Goal: Communication & Community: Share content

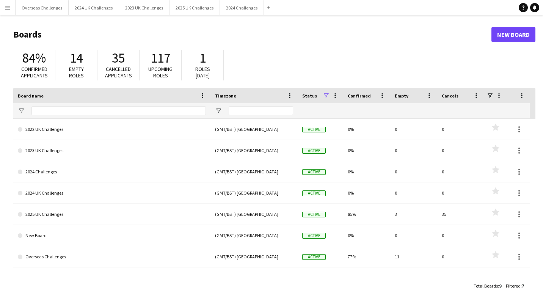
click at [9, 9] on app-icon "Menu" at bounding box center [8, 8] width 6 height 6
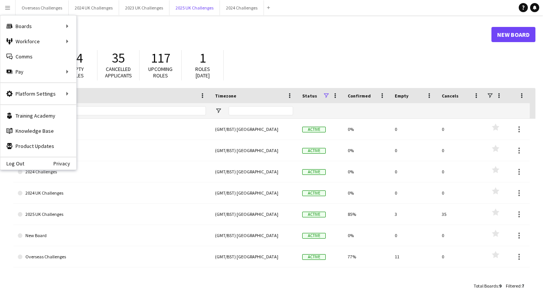
click at [205, 10] on button "2025 UK Challenges Close" at bounding box center [194, 7] width 50 height 15
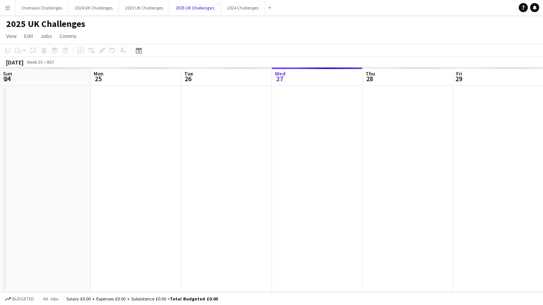
scroll to position [0, 181]
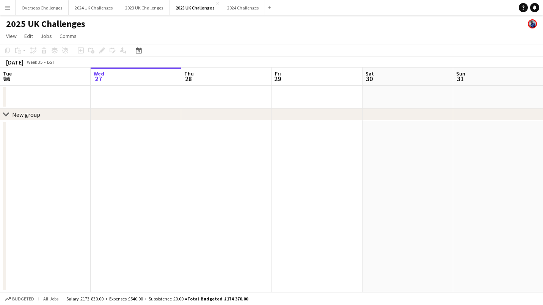
click at [137, 48] on icon at bounding box center [139, 50] width 6 height 6
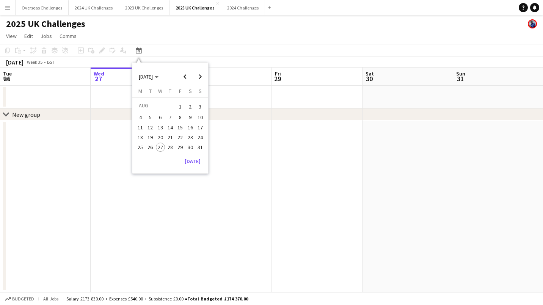
click at [198, 76] on span "Next month" at bounding box center [199, 76] width 15 height 15
click at [168, 134] on span "18" at bounding box center [170, 135] width 9 height 9
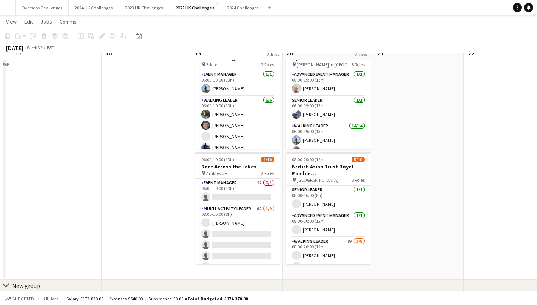
scroll to position [73, 0]
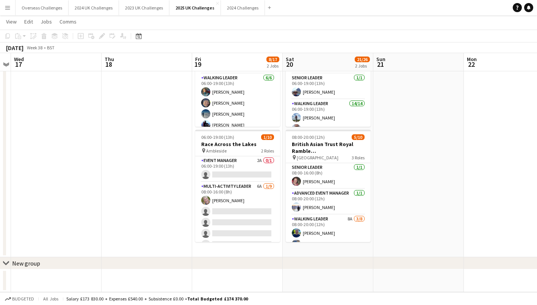
click at [217, 215] on app-card-role "Multi-Activity Leader 6A [DATE] 08:00-16:00 (8h) [PERSON_NAME] single-neutral-a…" at bounding box center [237, 239] width 85 height 114
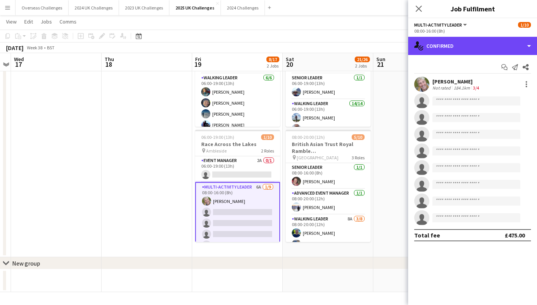
click at [456, 40] on div "single-neutral-actions-check-2 Confirmed" at bounding box center [472, 46] width 129 height 18
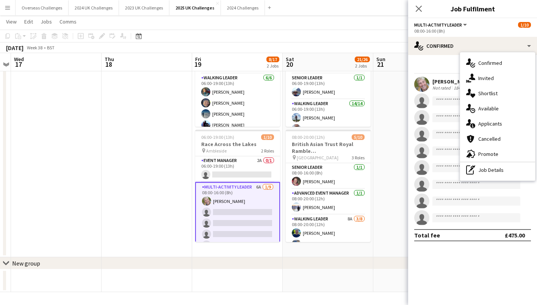
click at [485, 123] on div "single-neutral-actions-information Applicants" at bounding box center [497, 123] width 75 height 15
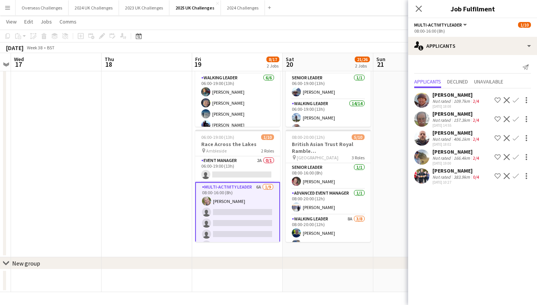
click at [447, 151] on div "[PERSON_NAME]" at bounding box center [456, 151] width 48 height 7
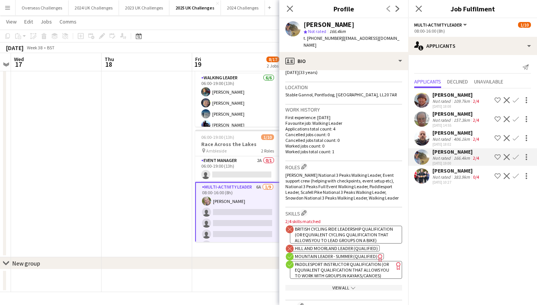
scroll to position [0, 0]
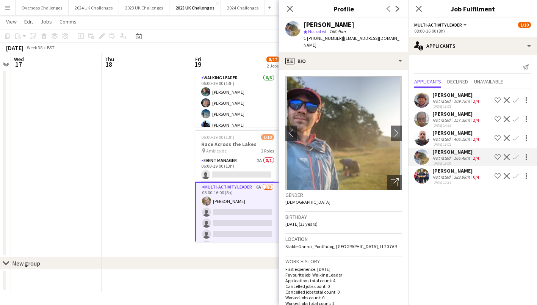
click at [443, 177] on div "Not rated" at bounding box center [442, 177] width 20 height 6
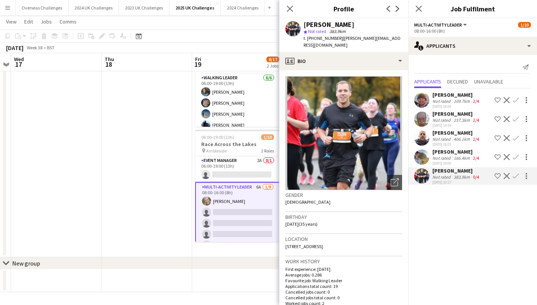
click at [443, 130] on div "[PERSON_NAME] Not rated 109.7km 2/4 [DATE] 18:08 Shortlist crew Decline Confirm…" at bounding box center [472, 137] width 129 height 98
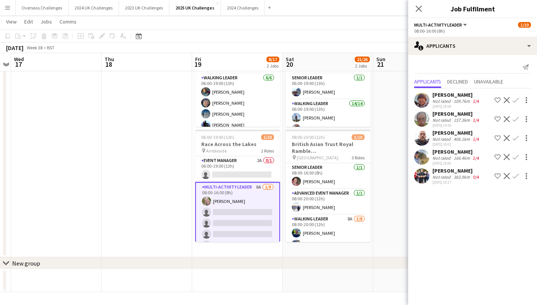
click at [437, 139] on div "Not rated" at bounding box center [442, 139] width 20 height 6
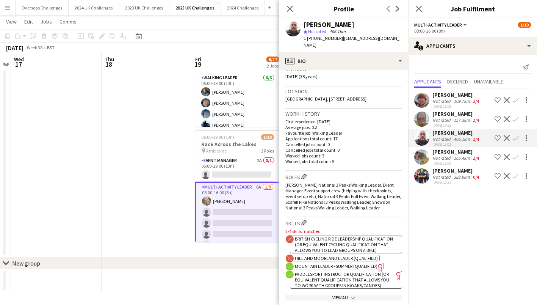
scroll to position [114, 0]
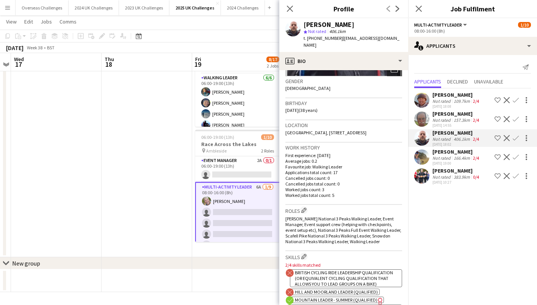
click at [439, 113] on div "[PERSON_NAME]" at bounding box center [456, 113] width 48 height 7
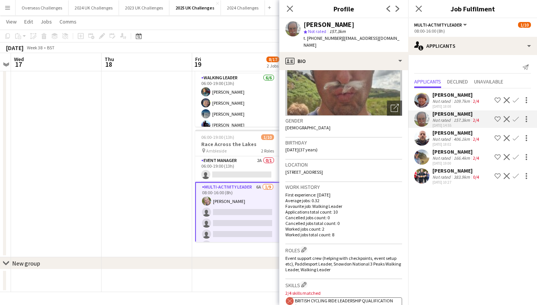
scroll to position [0, 0]
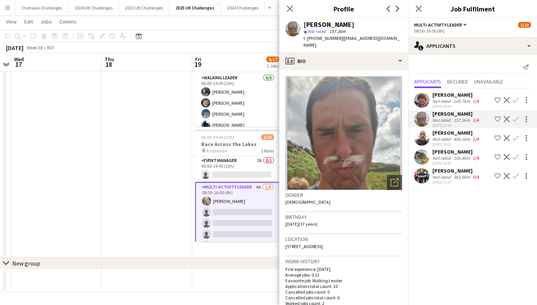
click at [445, 100] on div "Not rated" at bounding box center [442, 101] width 20 height 6
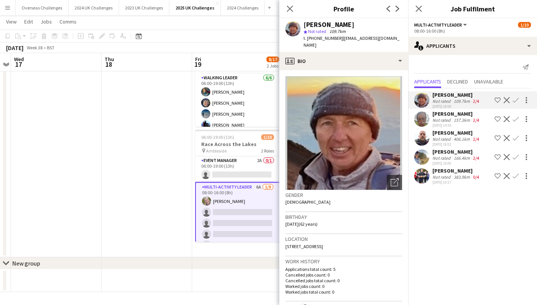
click at [288, 9] on icon "Close pop-in" at bounding box center [290, 9] width 6 height 6
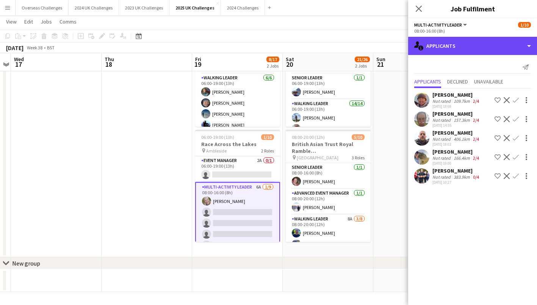
click at [472, 42] on div "single-neutral-actions-information Applicants" at bounding box center [472, 46] width 129 height 18
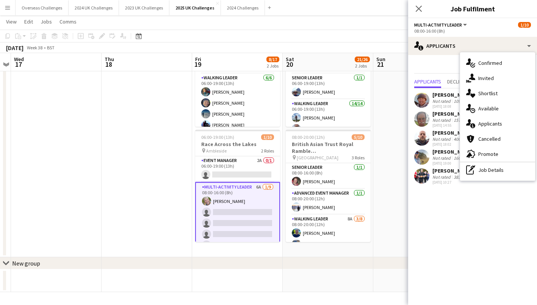
click at [489, 171] on div "pen-write Job Details" at bounding box center [497, 169] width 75 height 15
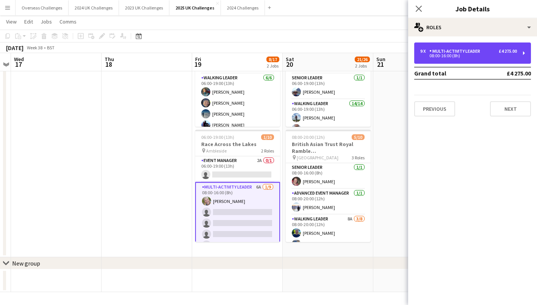
click at [465, 48] on div "Multi-Activity Leader" at bounding box center [456, 50] width 54 height 5
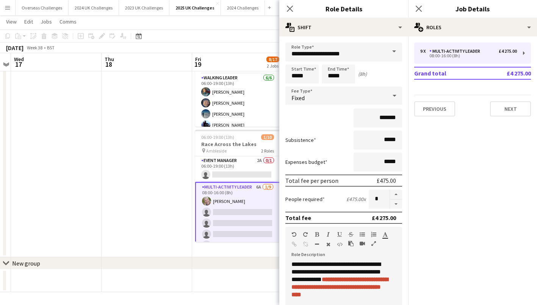
click at [359, 286] on font "**********" at bounding box center [339, 286] width 97 height 21
click at [348, 292] on div "**********" at bounding box center [340, 279] width 99 height 38
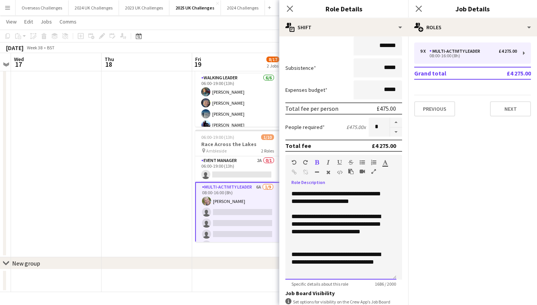
scroll to position [76, 0]
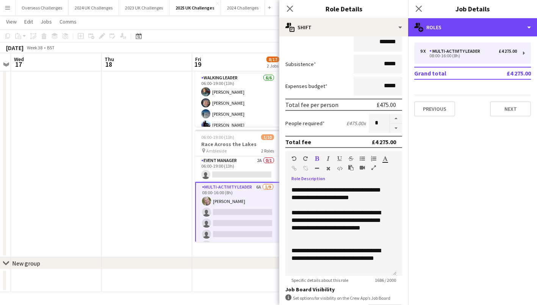
click at [446, 21] on div "multiple-users-add Roles" at bounding box center [472, 27] width 129 height 18
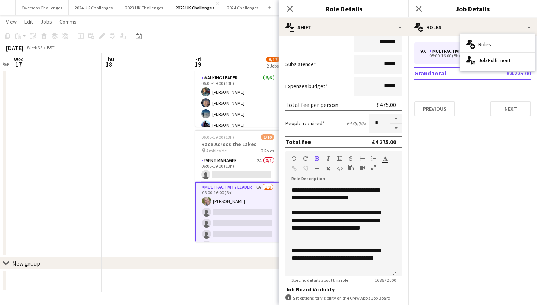
click at [212, 142] on h3 "Race Across the Lakes" at bounding box center [237, 144] width 85 height 7
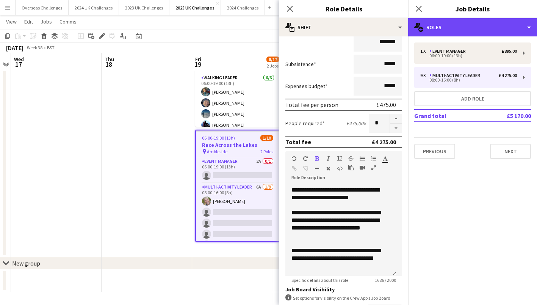
click at [461, 30] on div "multiple-users-add Roles" at bounding box center [472, 27] width 129 height 18
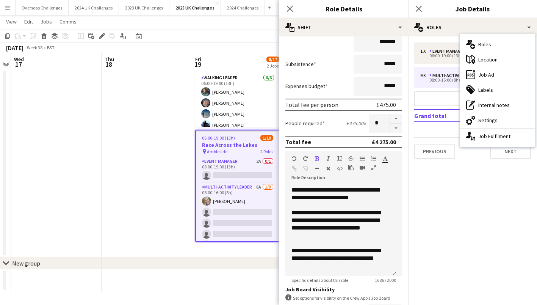
click at [491, 70] on div "ads-window Job Ad" at bounding box center [497, 74] width 75 height 15
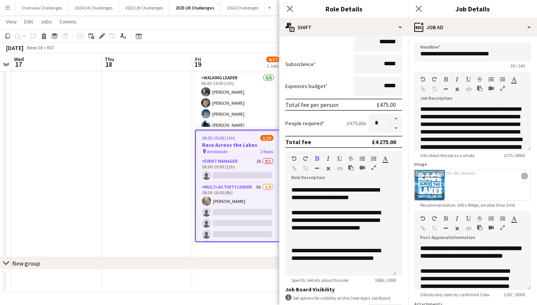
scroll to position [38, 0]
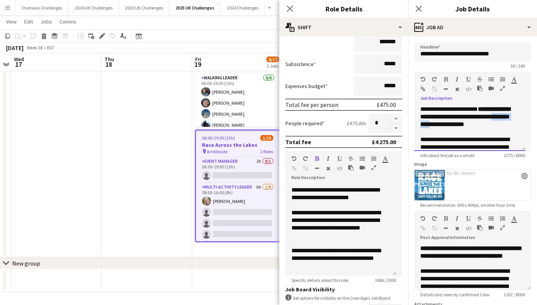
drag, startPoint x: 457, startPoint y: 131, endPoint x: 420, endPoint y: 131, distance: 36.8
click at [420, 131] on div "**********" at bounding box center [469, 127] width 111 height 45
click at [489, 124] on b "**********" at bounding box center [465, 116] width 90 height 21
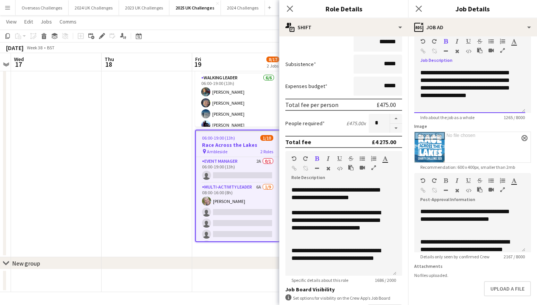
scroll to position [635, 0]
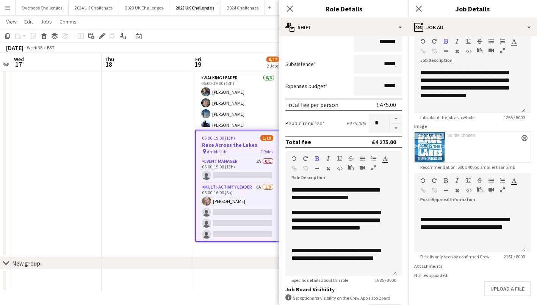
click at [8, 8] on app-icon "Menu" at bounding box center [8, 8] width 6 height 6
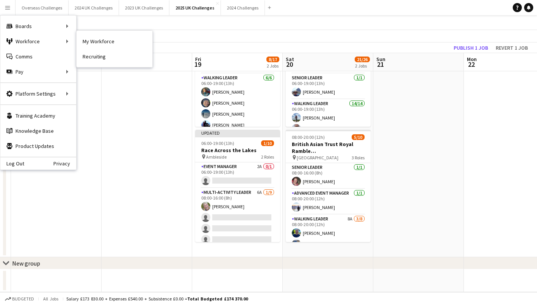
click at [99, 42] on link "My Workforce" at bounding box center [115, 41] width 76 height 15
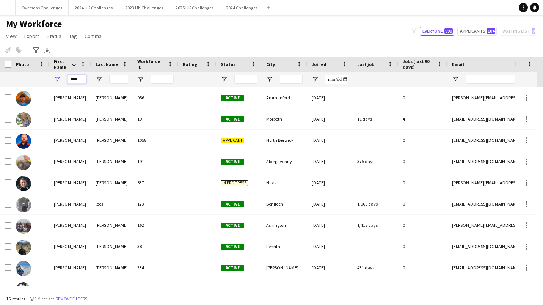
click at [76, 78] on input "****" at bounding box center [76, 79] width 19 height 9
type input "******"
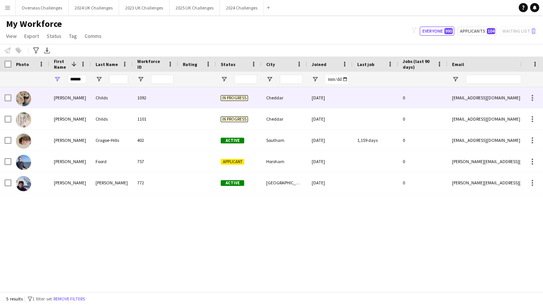
click at [101, 97] on div "Childs" at bounding box center [112, 97] width 42 height 21
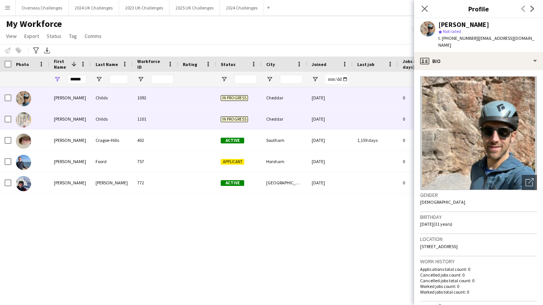
click at [101, 120] on div "Childs" at bounding box center [112, 118] width 42 height 21
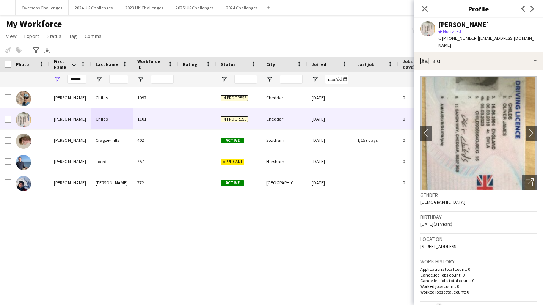
click at [527, 129] on app-icon "chevron-right" at bounding box center [533, 133] width 12 height 8
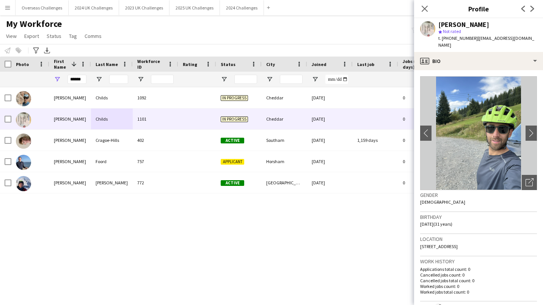
click at [527, 129] on app-icon "chevron-right" at bounding box center [533, 133] width 12 height 8
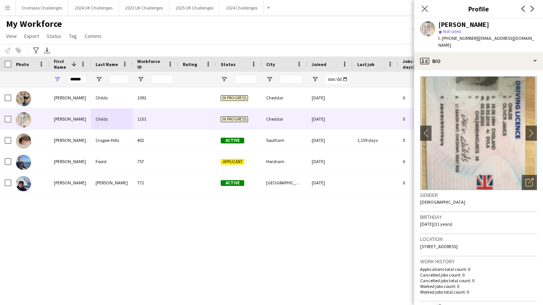
click at [429, 129] on app-icon "chevron-left" at bounding box center [424, 133] width 12 height 8
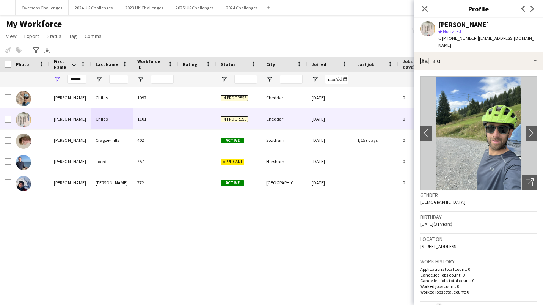
click at [426, 9] on icon "Close pop-in" at bounding box center [424, 9] width 6 height 6
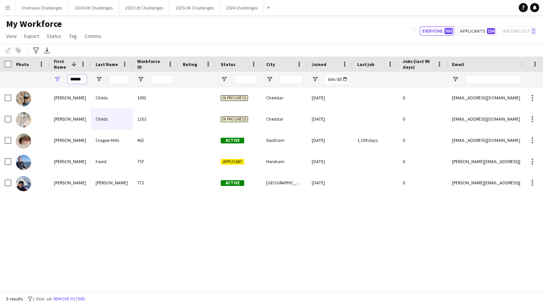
click at [75, 76] on input "******" at bounding box center [76, 79] width 19 height 9
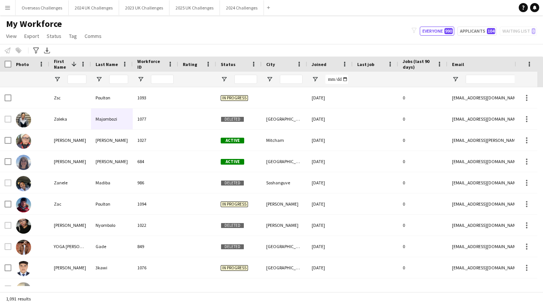
click at [9, 6] on app-icon "Menu" at bounding box center [8, 8] width 6 height 6
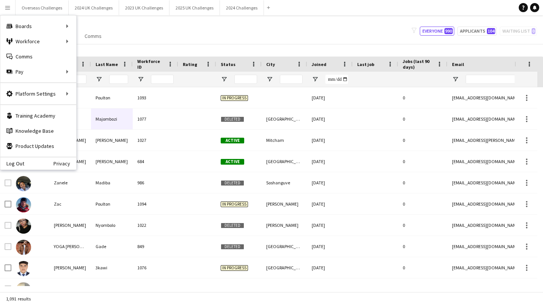
click at [180, 47] on div "Notify workforce Add to tag Select at least one crew to tag him or her. Advance…" at bounding box center [271, 50] width 543 height 13
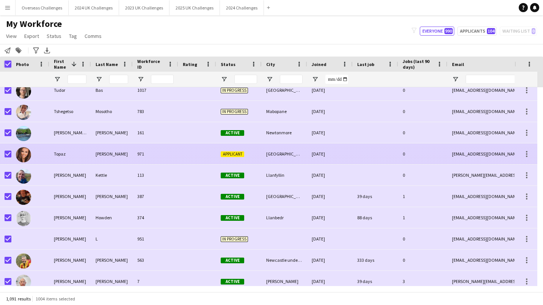
scroll to position [568, 0]
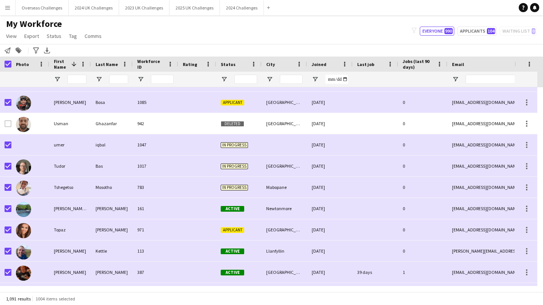
click at [8, 49] on icon "Notify workforce" at bounding box center [8, 50] width 6 height 6
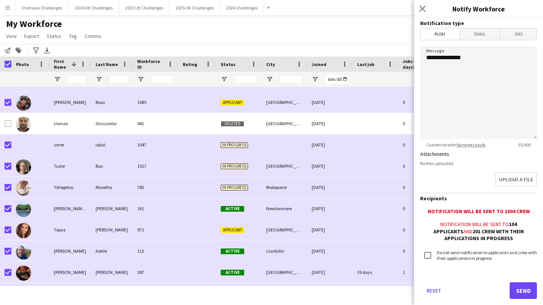
click at [482, 31] on span "Email" at bounding box center [480, 33] width 40 height 11
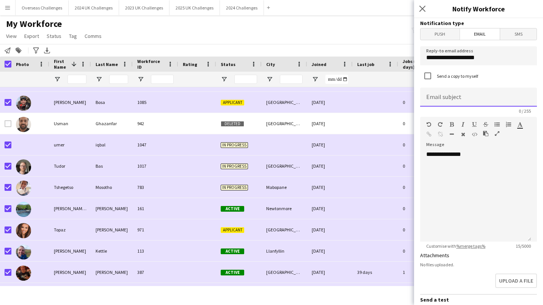
click at [446, 93] on input at bounding box center [478, 97] width 117 height 19
type input "**********"
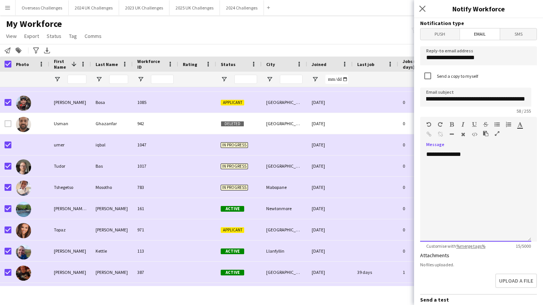
scroll to position [0, 0]
click at [439, 167] on div "**********" at bounding box center [475, 195] width 111 height 91
click at [471, 154] on div "**********" at bounding box center [475, 195] width 111 height 91
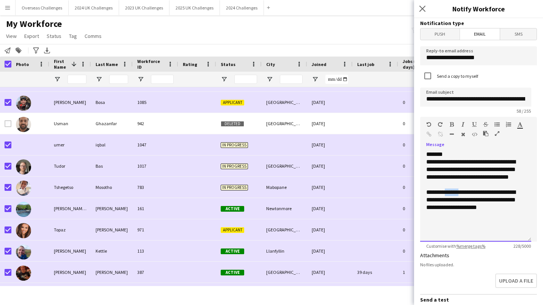
drag, startPoint x: 455, startPoint y: 191, endPoint x: 452, endPoint y: 194, distance: 4.3
click at [452, 194] on div "**********" at bounding box center [475, 199] width 99 height 23
click at [447, 192] on div "**********" at bounding box center [475, 199] width 99 height 23
click at [493, 209] on div "**********" at bounding box center [475, 199] width 99 height 23
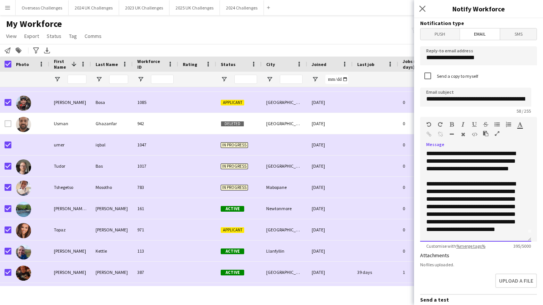
scroll to position [14, 0]
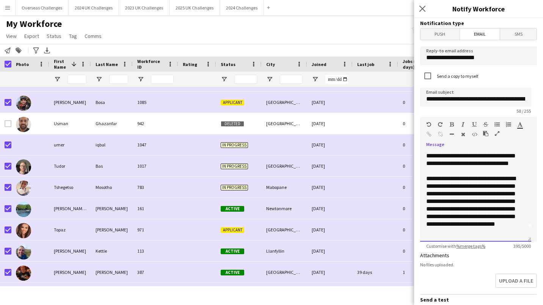
click at [473, 231] on div "**********" at bounding box center [472, 205] width 93 height 61
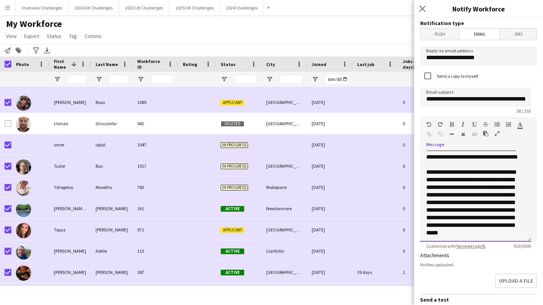
scroll to position [127, 0]
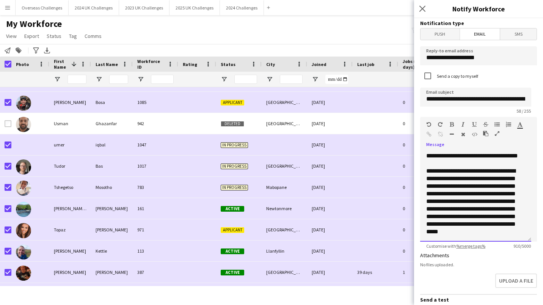
click at [519, 231] on div "**********" at bounding box center [472, 201] width 93 height 68
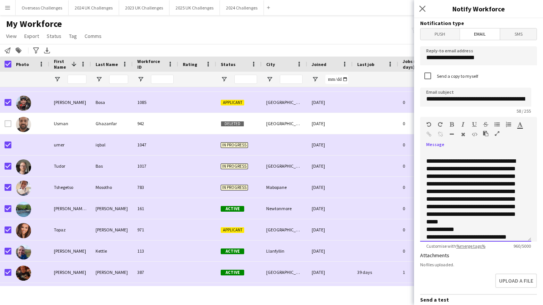
scroll to position [145, 0]
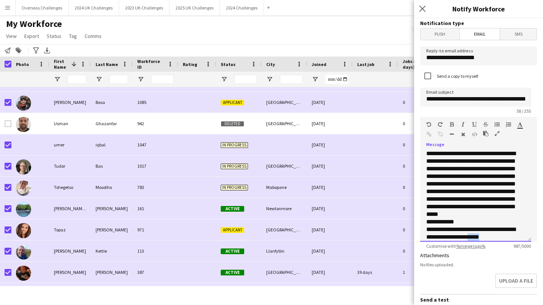
drag, startPoint x: 489, startPoint y: 237, endPoint x: 477, endPoint y: 237, distance: 12.1
click at [477, 237] on div "**********" at bounding box center [472, 232] width 93 height 15
drag, startPoint x: 479, startPoint y: 236, endPoint x: 498, endPoint y: 238, distance: 18.6
click at [498, 238] on div "**********" at bounding box center [472, 232] width 93 height 15
click at [425, 132] on div "Standard Heading 1 Heading 2 Heading 3 Heading 4 Heading 5 Heading 6 Heading 7 …" at bounding box center [478, 131] width 117 height 28
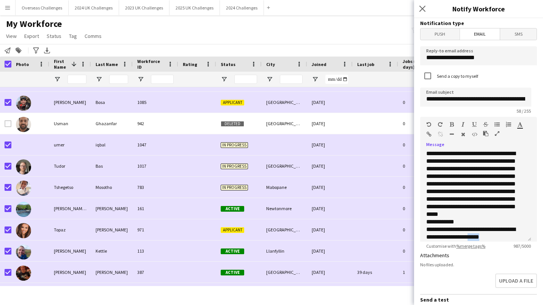
click at [429, 133] on icon "button" at bounding box center [428, 133] width 5 height 5
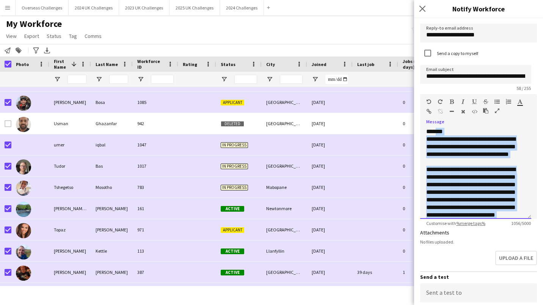
scroll to position [0, 0]
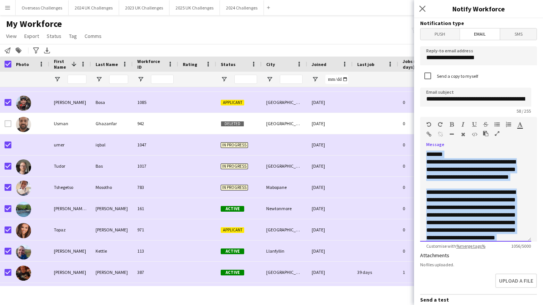
drag, startPoint x: 480, startPoint y: 52, endPoint x: 420, endPoint y: 141, distance: 107.1
click at [420, 141] on div "**********" at bounding box center [478, 179] width 117 height 125
copy div "**********"
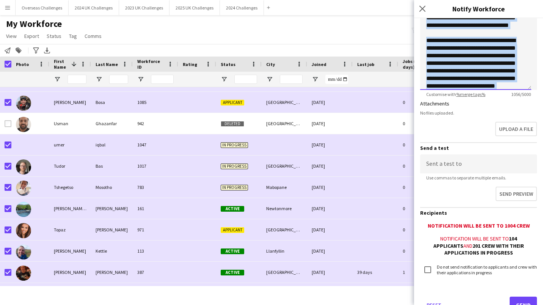
scroll to position [181, 0]
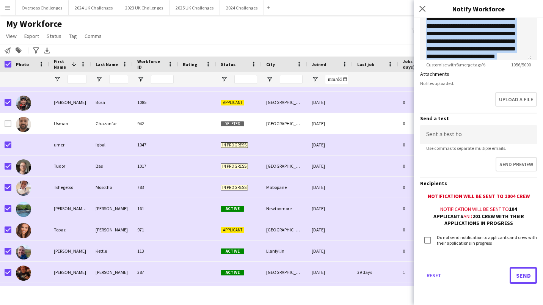
click at [509, 274] on button "Send" at bounding box center [522, 275] width 27 height 17
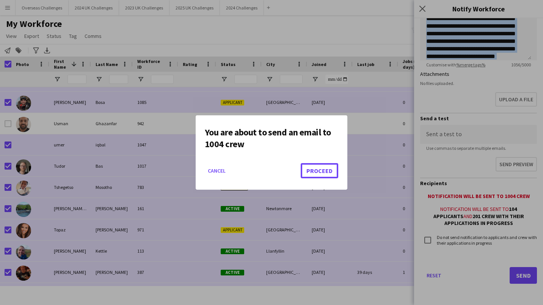
click at [315, 170] on button "Proceed" at bounding box center [319, 170] width 38 height 15
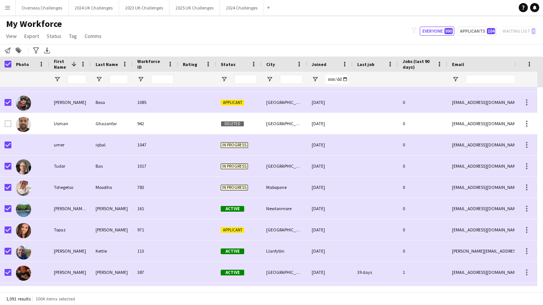
click at [11, 8] on button "Menu" at bounding box center [7, 7] width 15 height 15
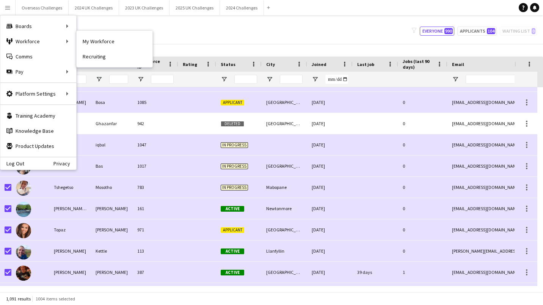
click at [87, 38] on link "My Workforce" at bounding box center [115, 41] width 76 height 15
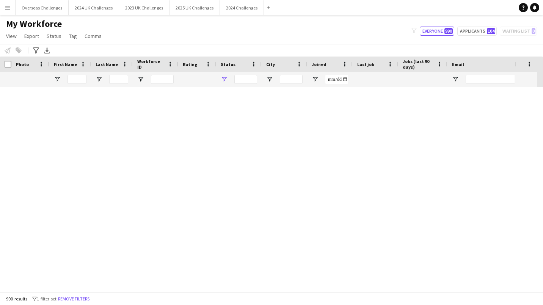
scroll to position [0, 0]
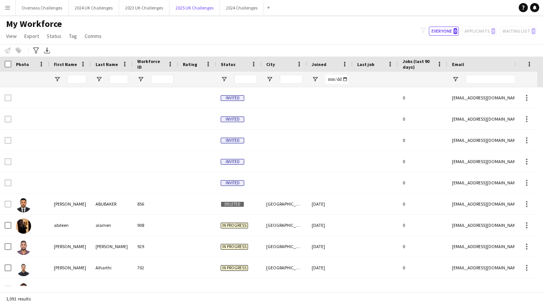
click at [205, 11] on button "2025 UK Challenges Close" at bounding box center [194, 7] width 50 height 15
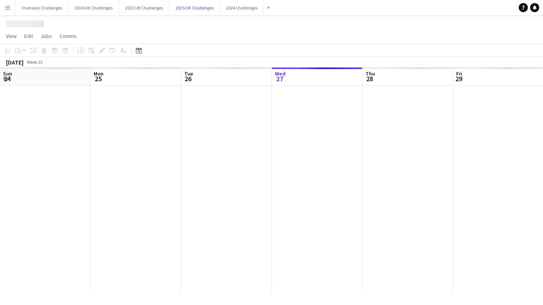
scroll to position [0, 181]
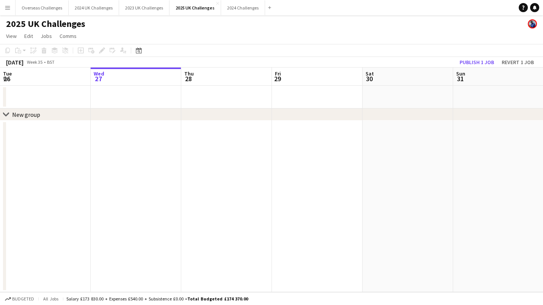
click at [139, 51] on icon "Date picker" at bounding box center [139, 50] width 6 height 6
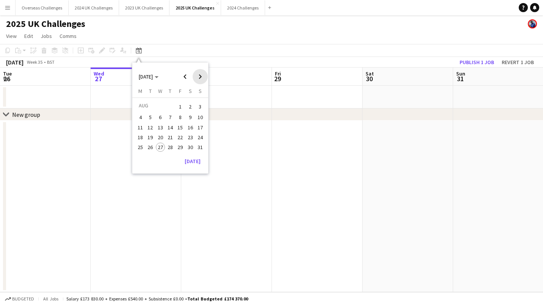
click at [204, 78] on span "Next month" at bounding box center [199, 76] width 15 height 15
click at [180, 127] on span "12" at bounding box center [179, 125] width 9 height 9
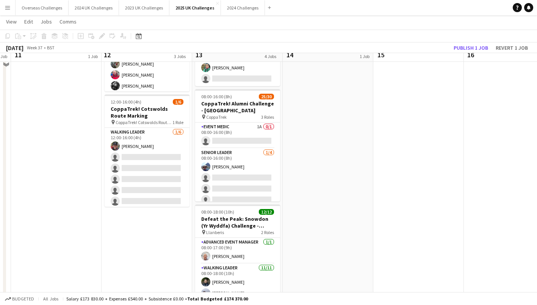
scroll to position [227, 0]
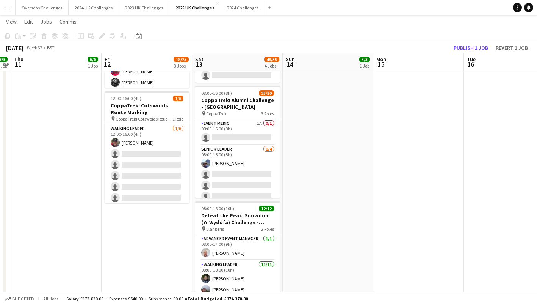
click at [145, 152] on app-card-role "Walking Leader [DATE] 12:00-16:00 (4h) [PERSON_NAME] single-neutral-actions sin…" at bounding box center [147, 164] width 85 height 81
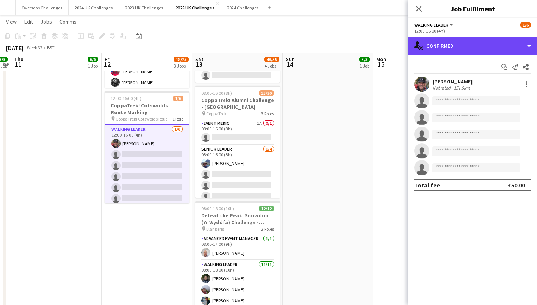
click at [441, 51] on div "single-neutral-actions-check-2 Confirmed" at bounding box center [472, 46] width 129 height 18
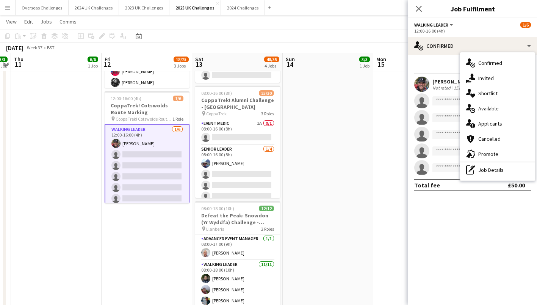
click at [483, 122] on div "single-neutral-actions-information Applicants" at bounding box center [497, 123] width 75 height 15
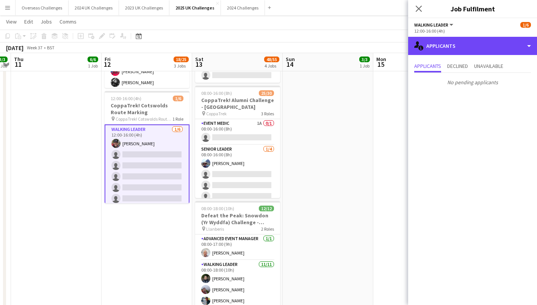
click at [469, 47] on div "single-neutral-actions-information Applicants" at bounding box center [472, 46] width 129 height 18
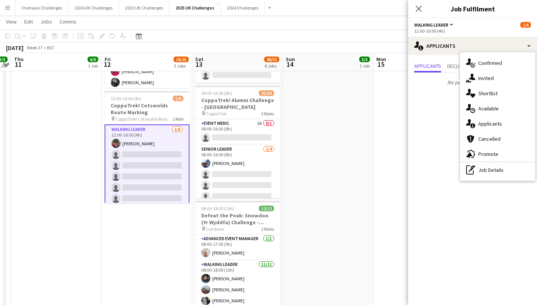
click at [486, 153] on div "advertising-megaphone Promote" at bounding box center [497, 153] width 75 height 15
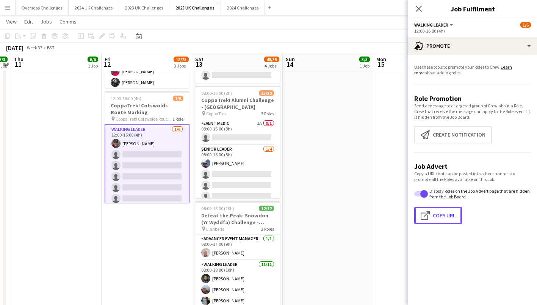
click at [446, 216] on button "Click to copy URL Copy Url" at bounding box center [438, 214] width 48 height 17
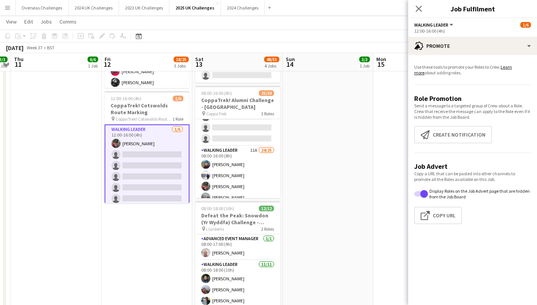
scroll to position [76, 0]
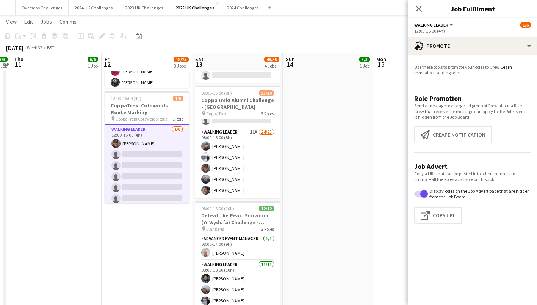
click at [236, 136] on app-card-role "Walking Leader 11A 24/25 08:00-16:00 (8h) [PERSON_NAME] [PERSON_NAME] [PERSON_N…" at bounding box center [237, 272] width 85 height 289
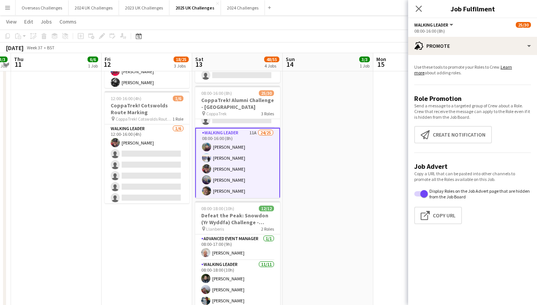
click at [150, 130] on app-card-role "Walking Leader [DATE] 12:00-16:00 (4h) [PERSON_NAME] single-neutral-actions sin…" at bounding box center [147, 164] width 85 height 81
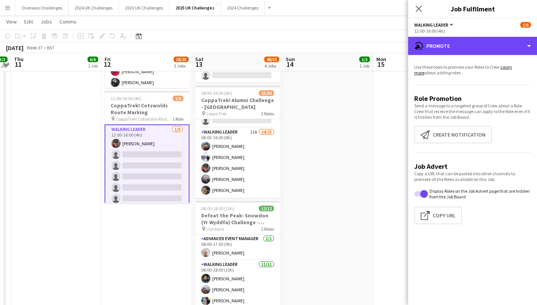
click at [460, 38] on div "advertising-megaphone Promote" at bounding box center [472, 46] width 129 height 18
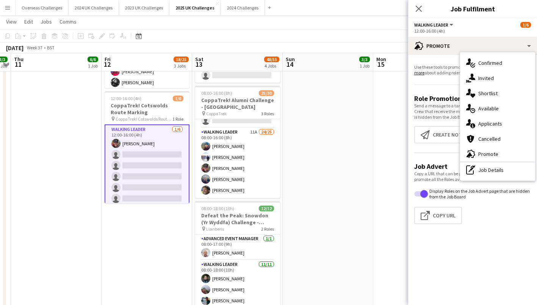
click at [484, 169] on div "pen-write Job Details" at bounding box center [497, 169] width 75 height 15
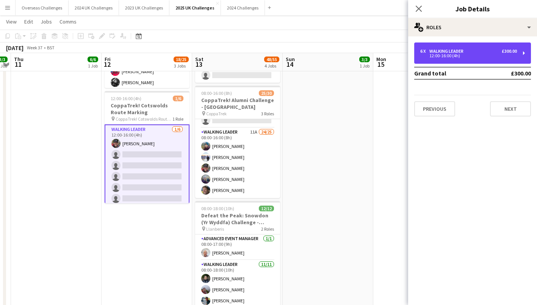
click at [458, 52] on div "Walking Leader" at bounding box center [447, 50] width 37 height 5
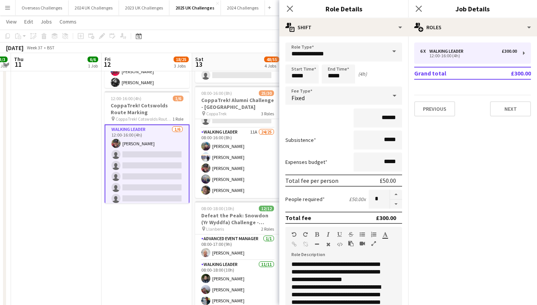
click at [217, 136] on app-card-role "Walking Leader 11A 24/25 08:00-16:00 (8h) [PERSON_NAME] [PERSON_NAME] [PERSON_N…" at bounding box center [237, 272] width 85 height 289
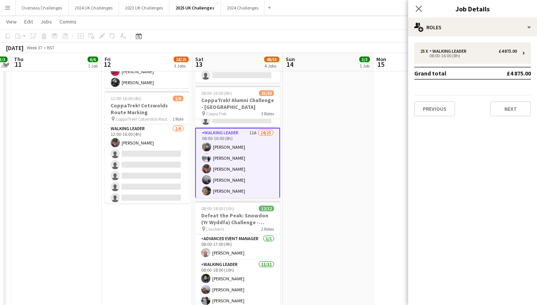
click at [134, 134] on app-card-role "Walking Leader [DATE] 12:00-16:00 (4h) [PERSON_NAME] single-neutral-actions sin…" at bounding box center [147, 164] width 85 height 81
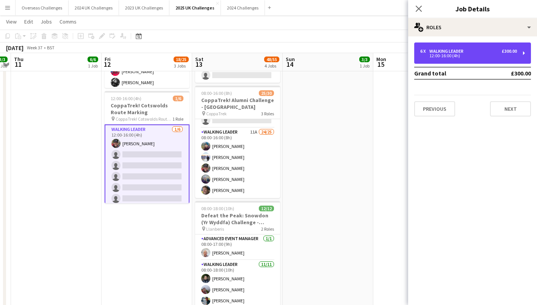
click at [458, 51] on div "Walking Leader" at bounding box center [447, 50] width 37 height 5
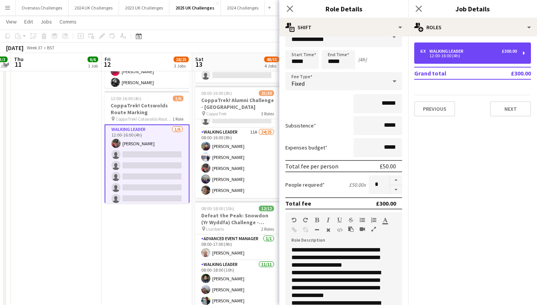
scroll to position [0, 0]
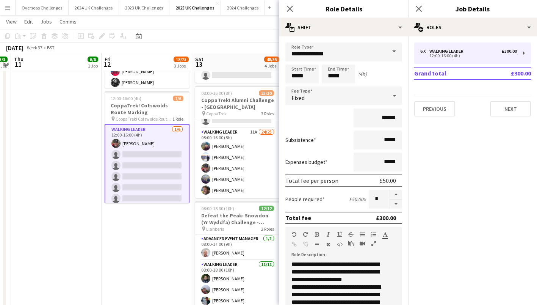
click at [231, 152] on app-card-role "Walking Leader 11A 24/25 08:00-16:00 (8h) [PERSON_NAME] [PERSON_NAME] [PERSON_N…" at bounding box center [237, 272] width 85 height 289
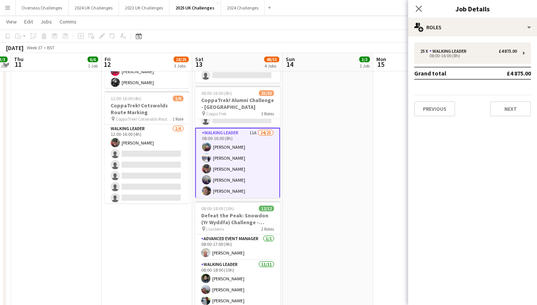
click at [224, 135] on app-card-role "Walking Leader 11A 24/25 08:00-16:00 (8h) [PERSON_NAME] [PERSON_NAME] [PERSON_N…" at bounding box center [237, 273] width 85 height 291
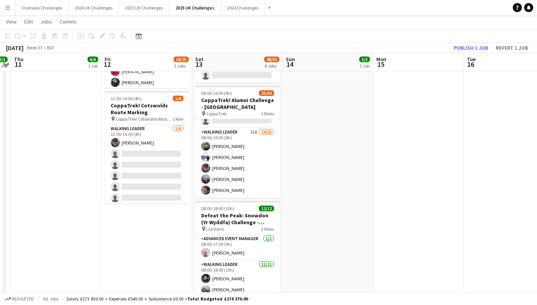
click at [224, 135] on app-card-role "Walking Leader 11A 24/25 08:00-16:00 (8h) [PERSON_NAME] [PERSON_NAME] [PERSON_N…" at bounding box center [237, 272] width 85 height 289
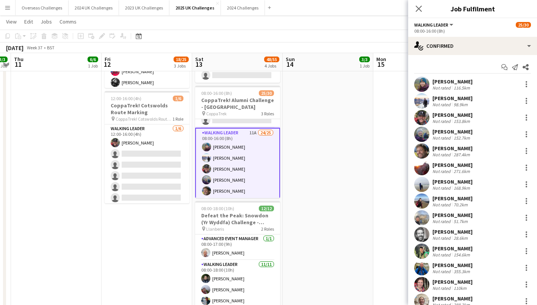
click at [512, 67] on icon at bounding box center [515, 67] width 6 height 6
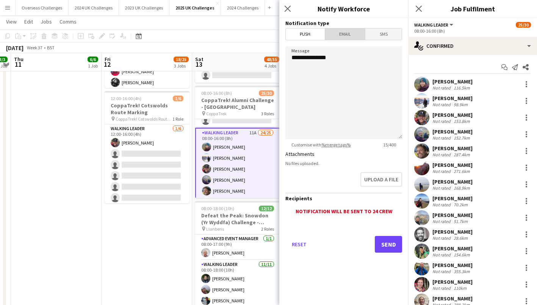
click at [344, 38] on span "Email" at bounding box center [345, 33] width 40 height 11
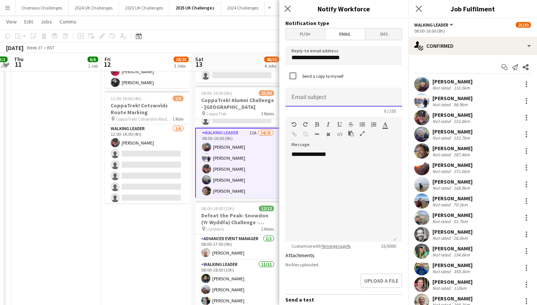
click at [325, 96] on input at bounding box center [343, 97] width 117 height 19
click at [297, 99] on input "**********" at bounding box center [340, 97] width 111 height 19
type input "**********"
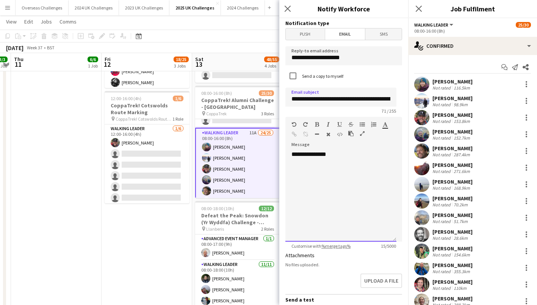
click at [339, 154] on div "**********" at bounding box center [340, 195] width 111 height 91
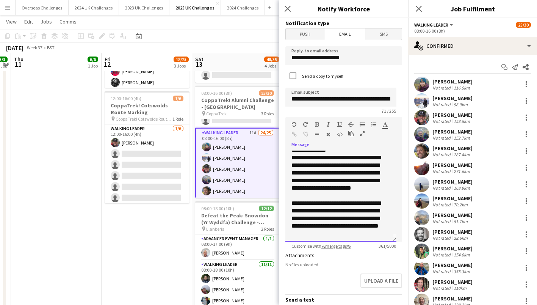
scroll to position [6, 0]
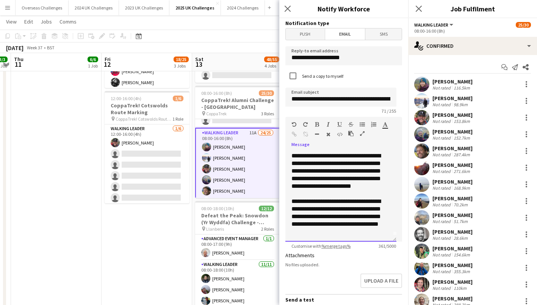
click at [343, 230] on div "**********" at bounding box center [337, 216] width 93 height 38
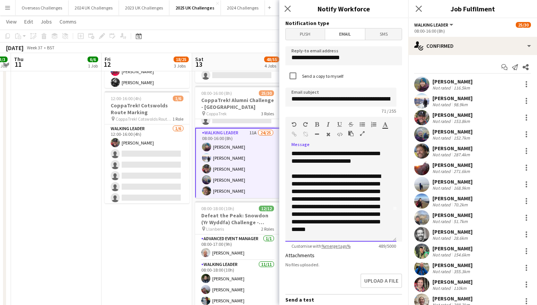
scroll to position [39, 0]
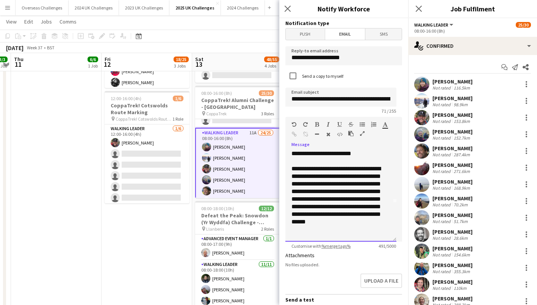
click at [312, 227] on div "**********" at bounding box center [337, 199] width 93 height 68
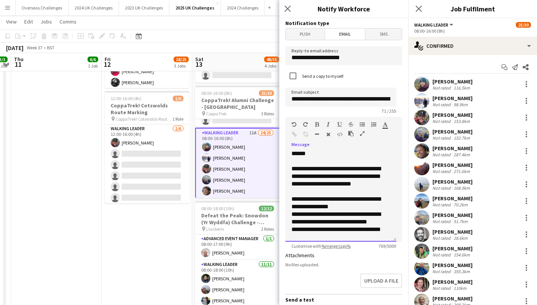
scroll to position [114, 0]
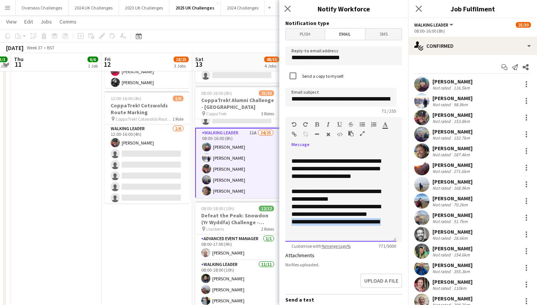
drag, startPoint x: 311, startPoint y: 229, endPoint x: 284, endPoint y: 219, distance: 28.3
click at [284, 219] on form "**********" at bounding box center [343, 228] width 129 height 421
click at [292, 132] on icon "button" at bounding box center [294, 133] width 5 height 5
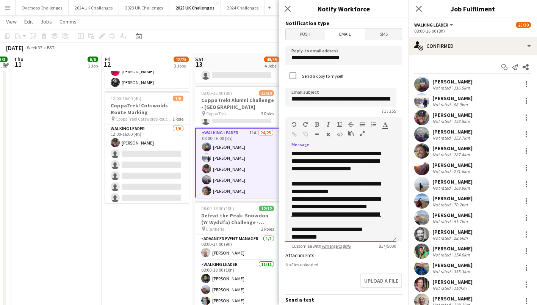
scroll to position [130, 0]
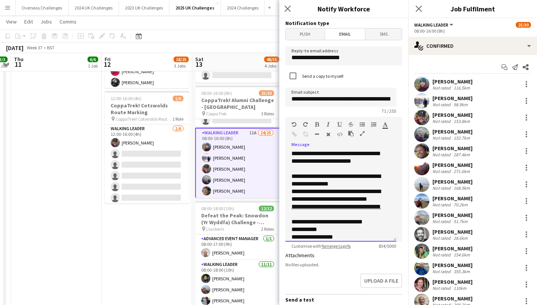
drag, startPoint x: 300, startPoint y: 222, endPoint x: 299, endPoint y: 209, distance: 12.9
click at [299, 221] on div "**********" at bounding box center [337, 222] width 93 height 8
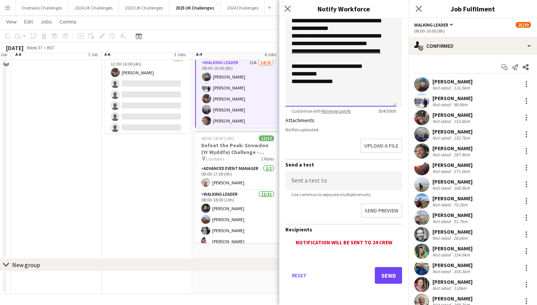
scroll to position [299, 0]
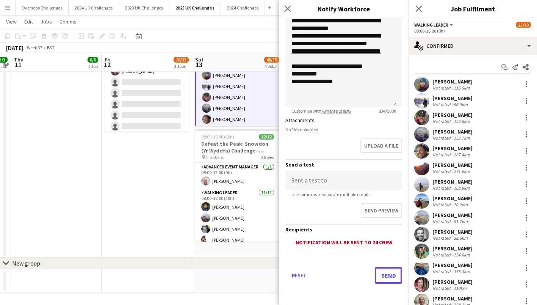
click at [380, 273] on button "Send" at bounding box center [388, 275] width 27 height 17
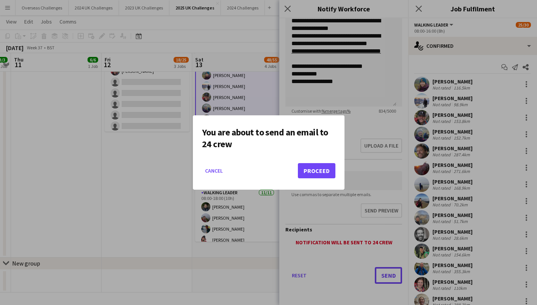
scroll to position [0, 0]
click at [317, 170] on button "Proceed" at bounding box center [317, 170] width 38 height 15
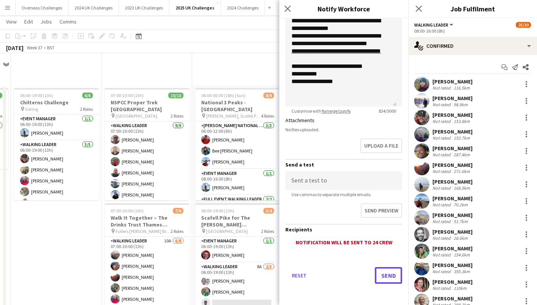
scroll to position [299, 0]
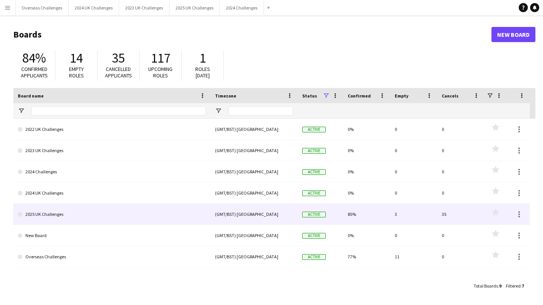
click at [41, 212] on link "2025 UK Challenges" at bounding box center [112, 213] width 188 height 21
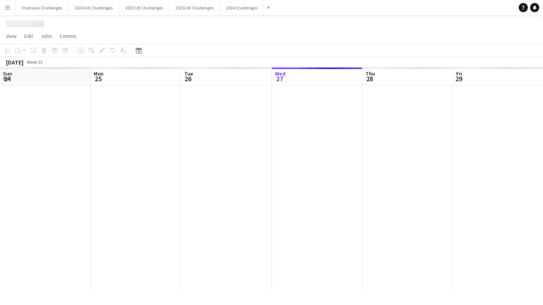
scroll to position [0, 181]
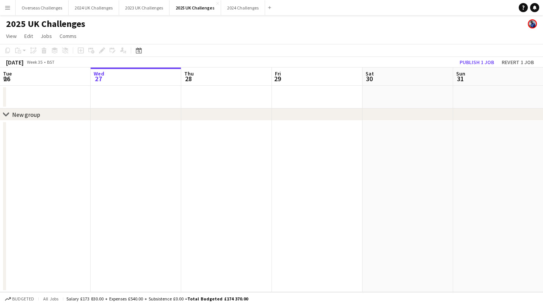
click at [139, 52] on icon "Date picker" at bounding box center [139, 50] width 6 height 6
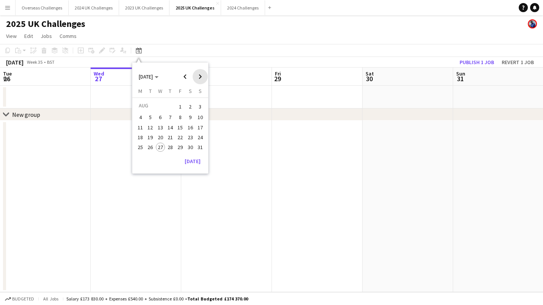
click at [199, 73] on span "Next month" at bounding box center [199, 76] width 15 height 15
click at [177, 134] on span "19" at bounding box center [179, 135] width 9 height 9
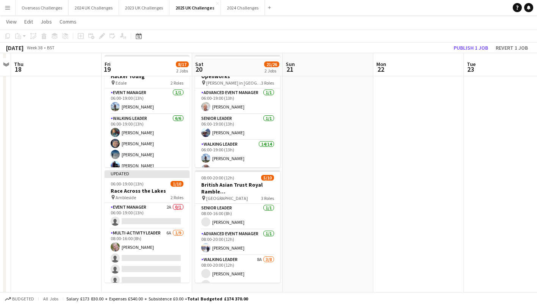
scroll to position [38, 0]
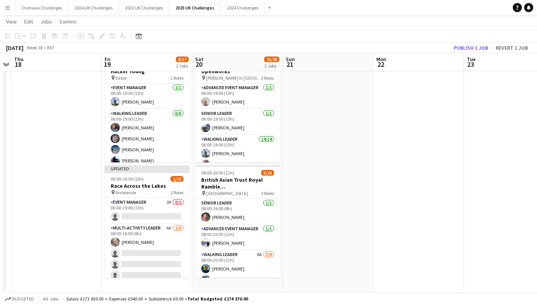
click at [127, 236] on app-card-role "Multi-Activity Leader 6A [DATE] 08:00-16:00 (8h) [PERSON_NAME] single-neutral-a…" at bounding box center [147, 281] width 85 height 114
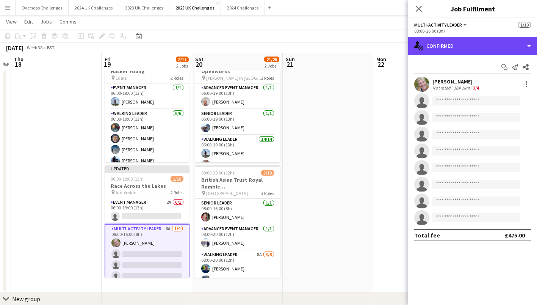
click at [453, 47] on div "single-neutral-actions-check-2 Confirmed" at bounding box center [472, 46] width 129 height 18
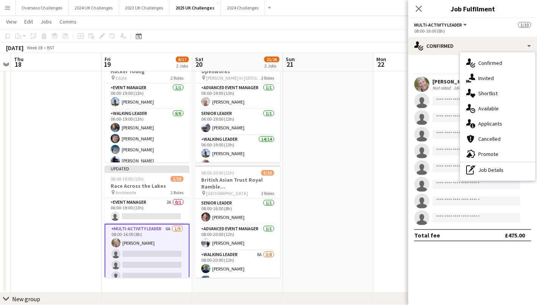
click at [497, 155] on div "advertising-megaphone Promote" at bounding box center [497, 153] width 75 height 15
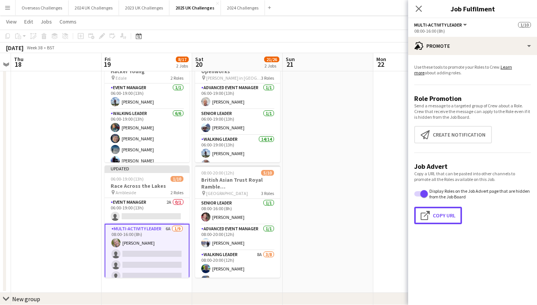
click at [450, 212] on button "Click to copy URL Copy Url" at bounding box center [438, 214] width 48 height 17
